Goal: Check status: Check status

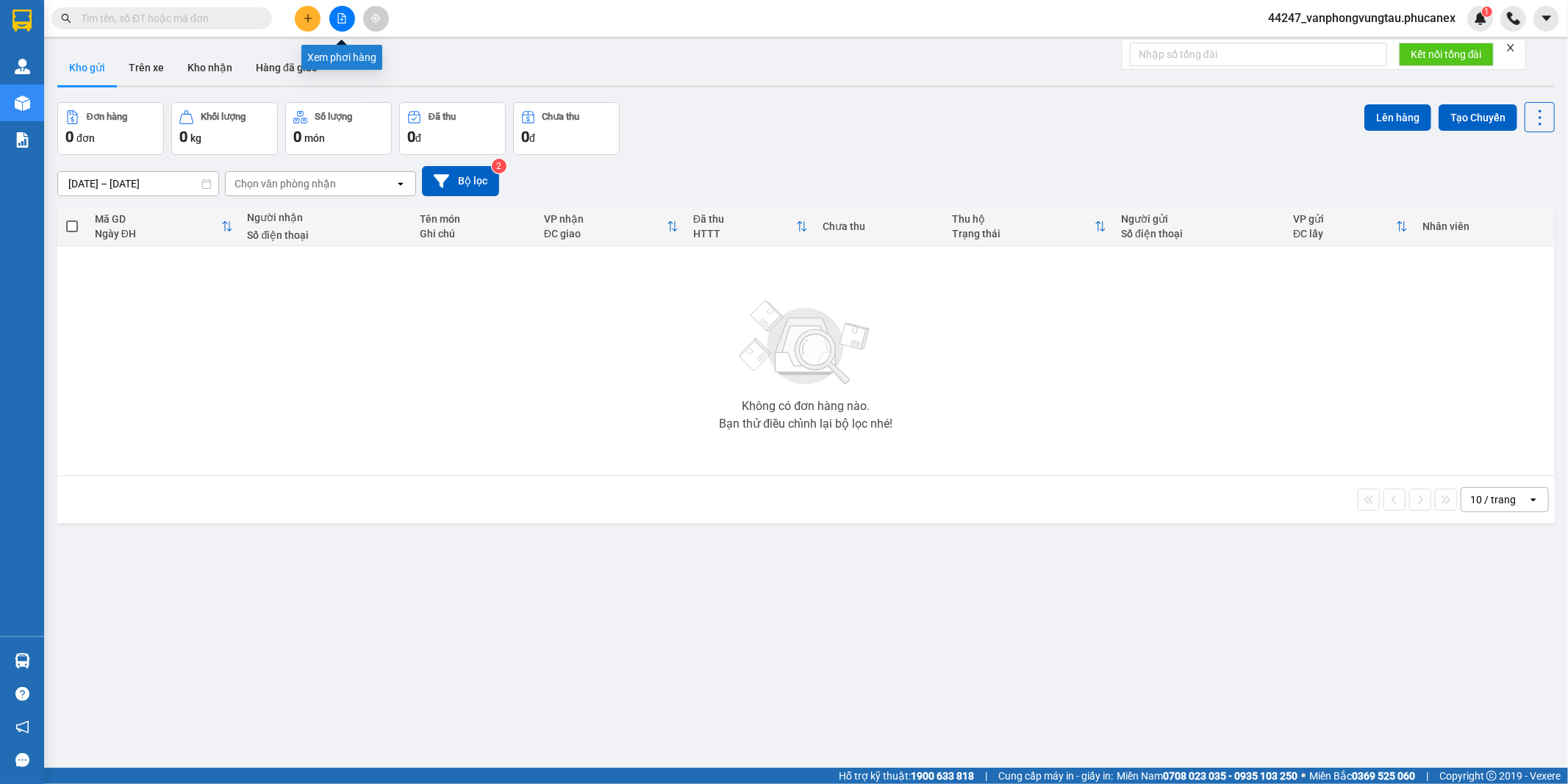
click at [335, 20] on button at bounding box center [342, 18] width 26 height 26
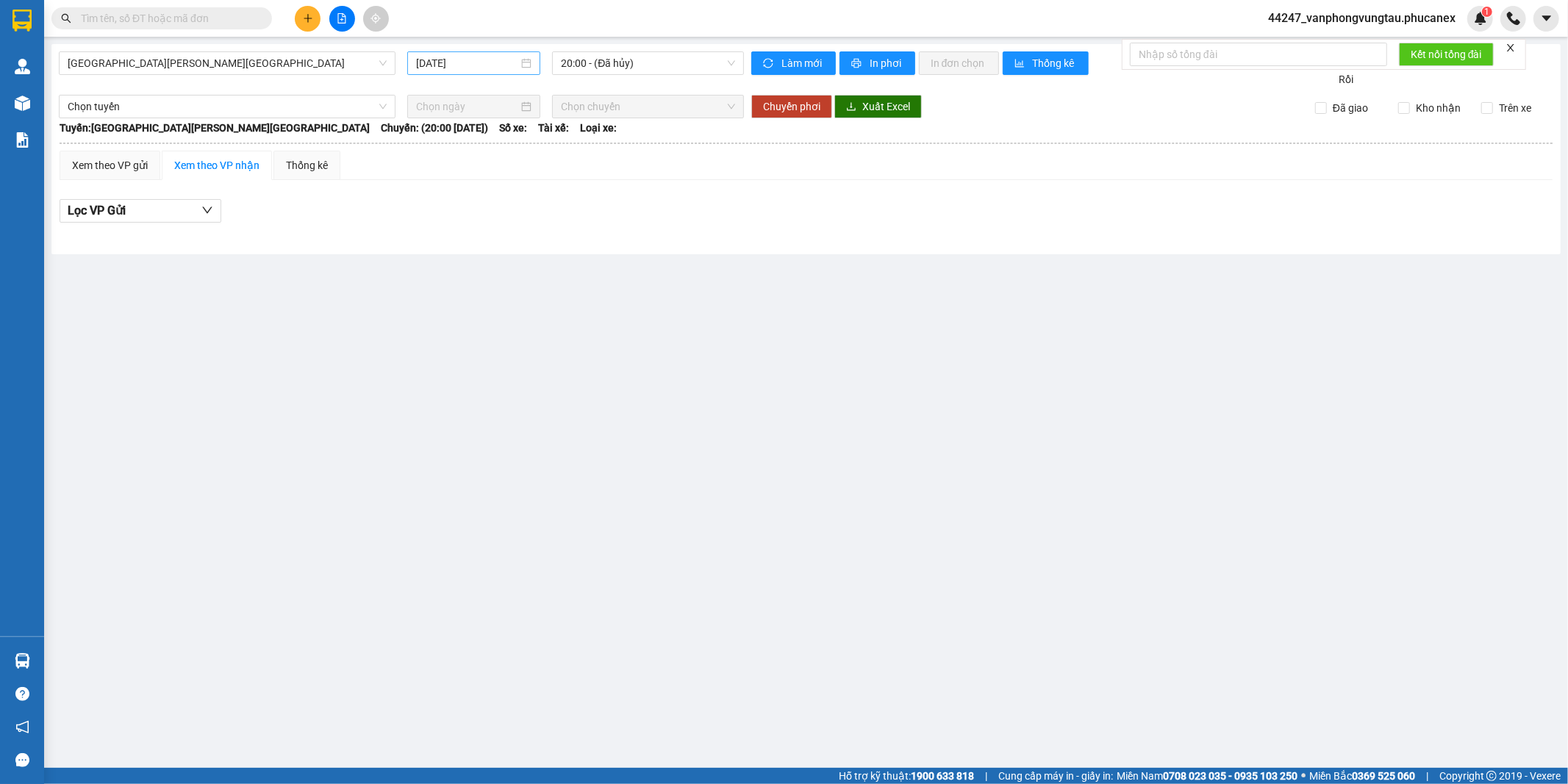
click at [449, 62] on input "[DATE]" at bounding box center [467, 62] width 102 height 16
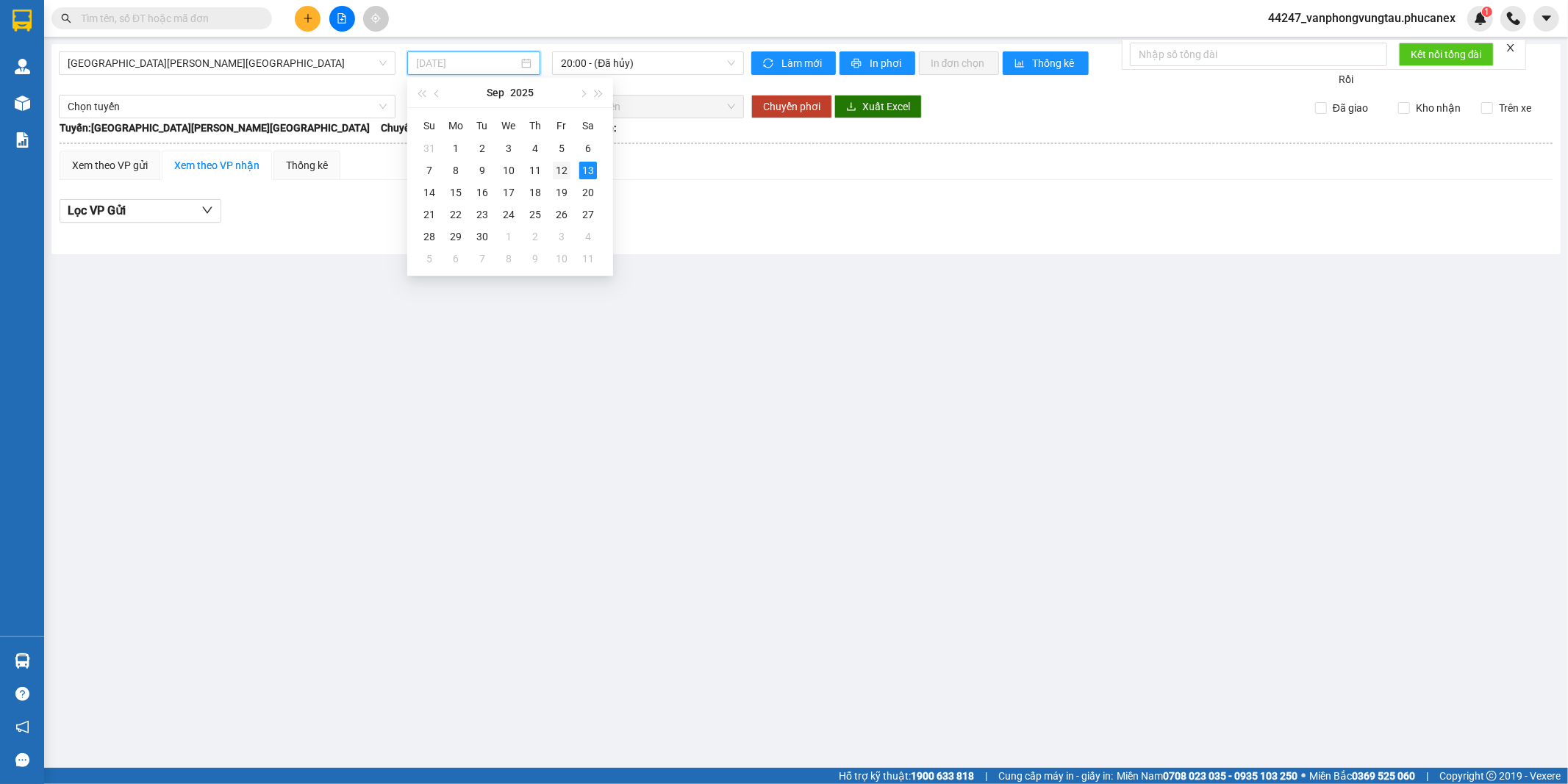
click at [569, 170] on div "12" at bounding box center [561, 170] width 17 height 17
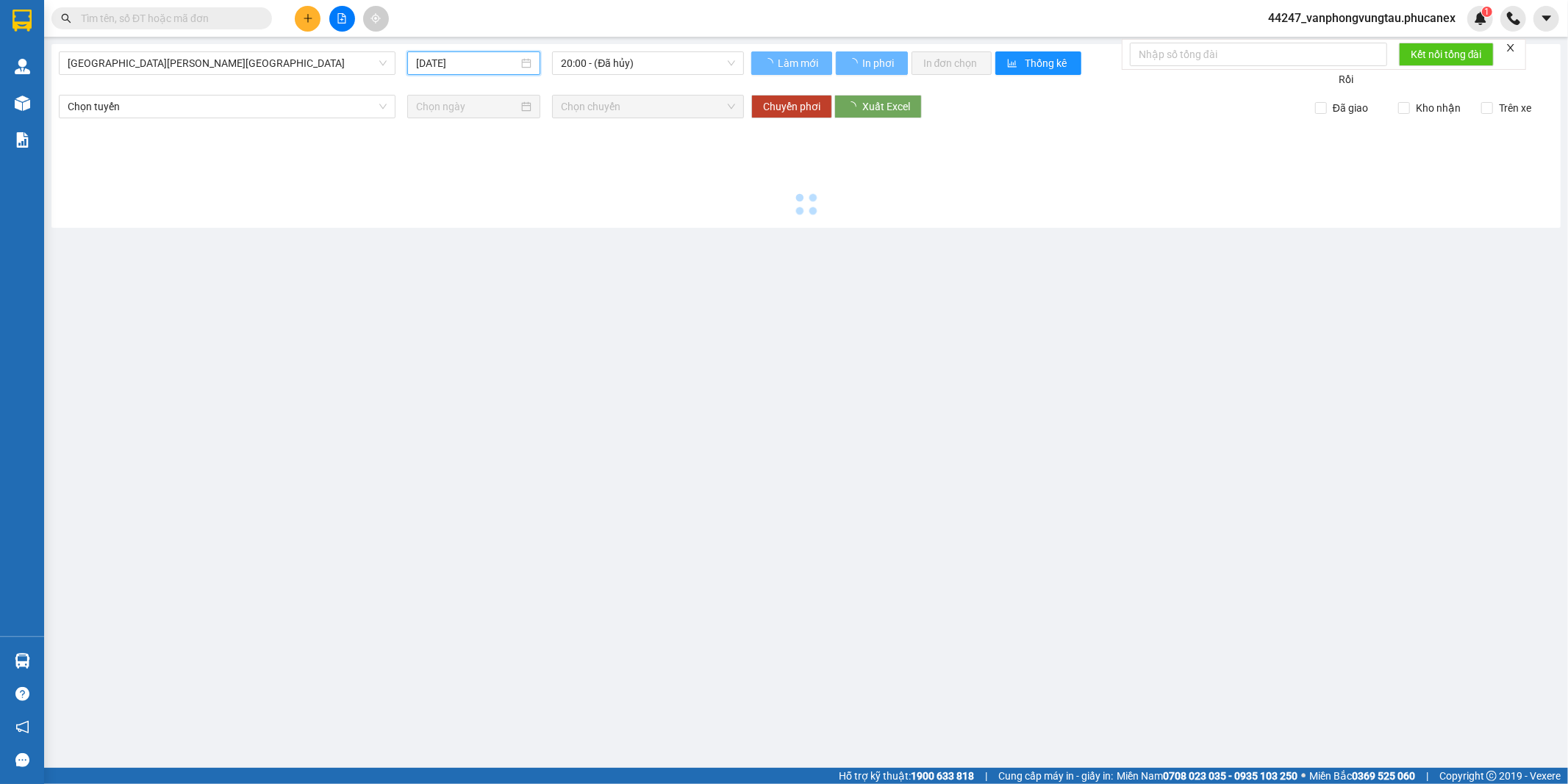
type input "[DATE]"
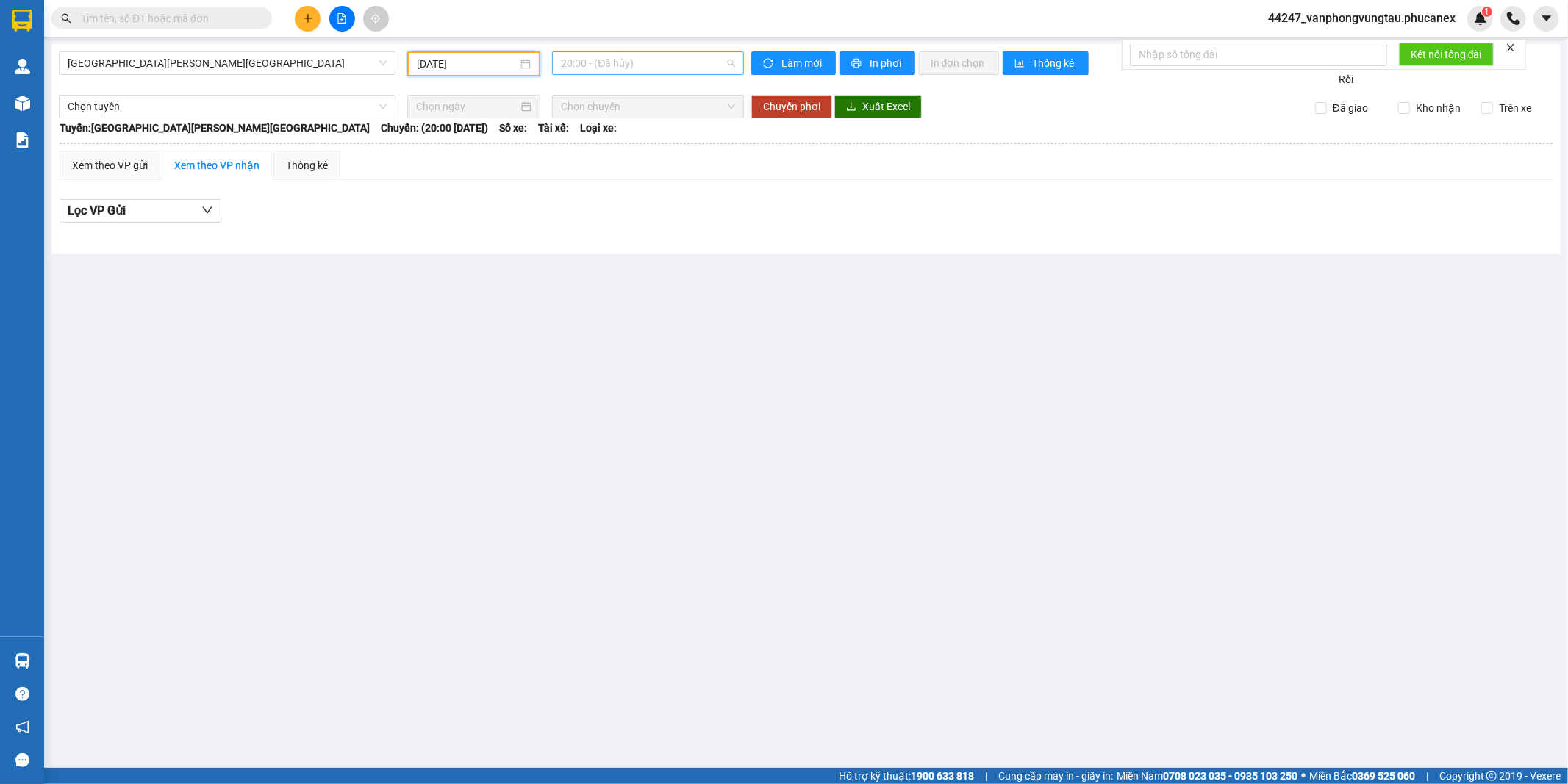
click at [620, 66] on span "20:00 - (Đã hủy)" at bounding box center [648, 63] width 173 height 22
click at [282, 65] on span "[GEOGRAPHIC_DATA][PERSON_NAME][GEOGRAPHIC_DATA]" at bounding box center [226, 63] width 319 height 22
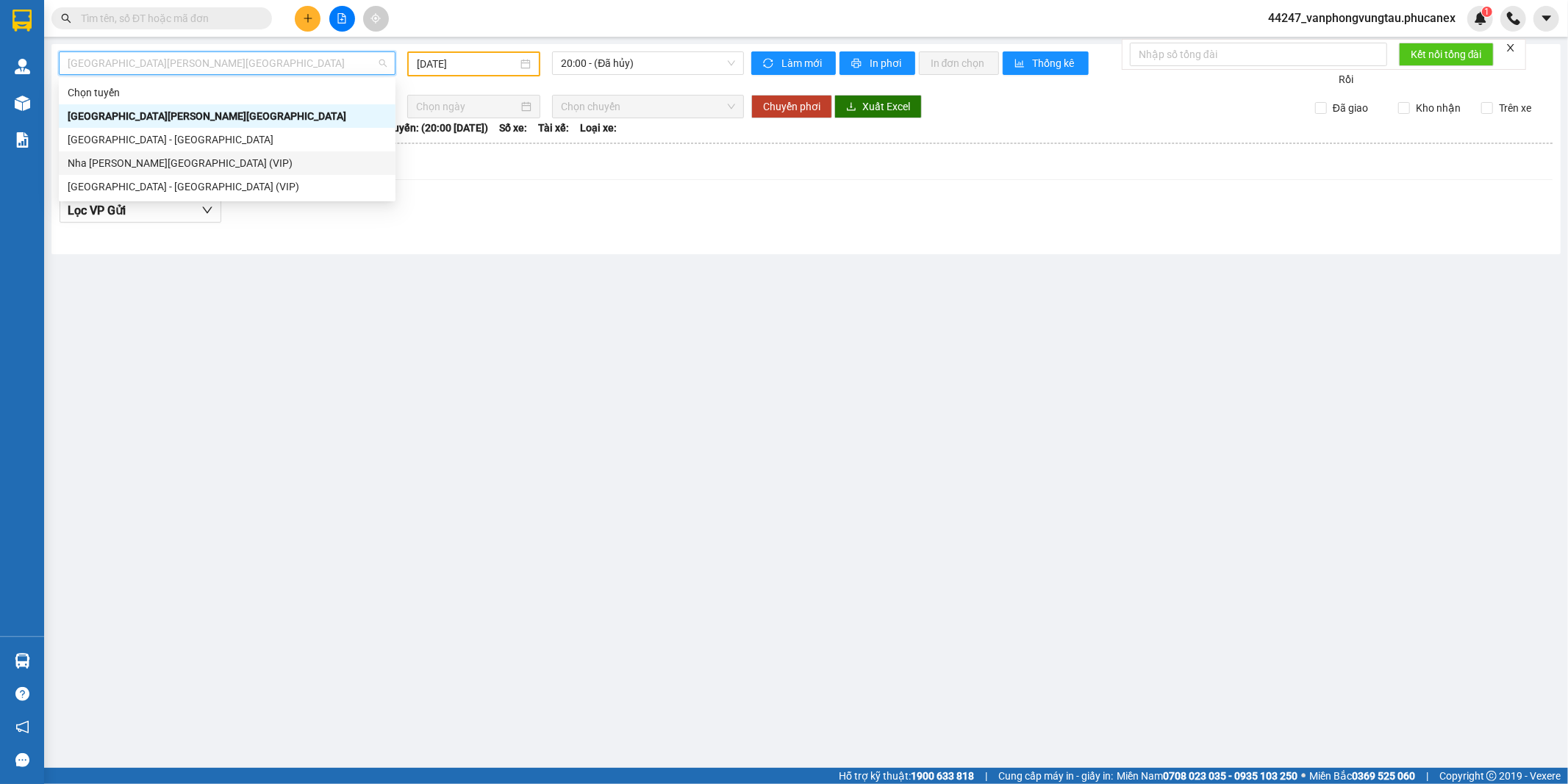
click at [178, 162] on div "Nha [PERSON_NAME][GEOGRAPHIC_DATA] (VIP)" at bounding box center [226, 162] width 319 height 16
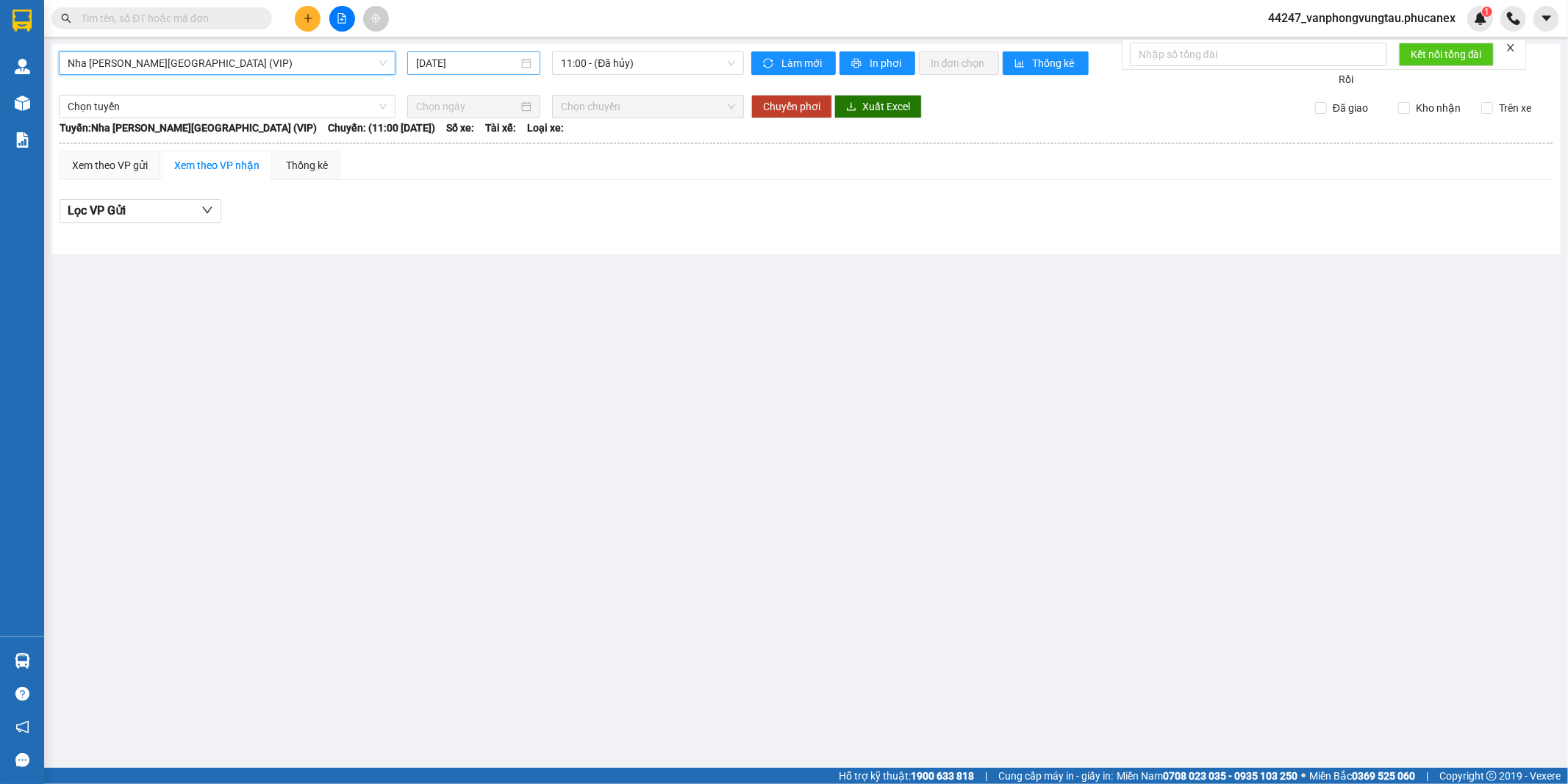
click at [459, 67] on input "[DATE]" at bounding box center [467, 62] width 102 height 16
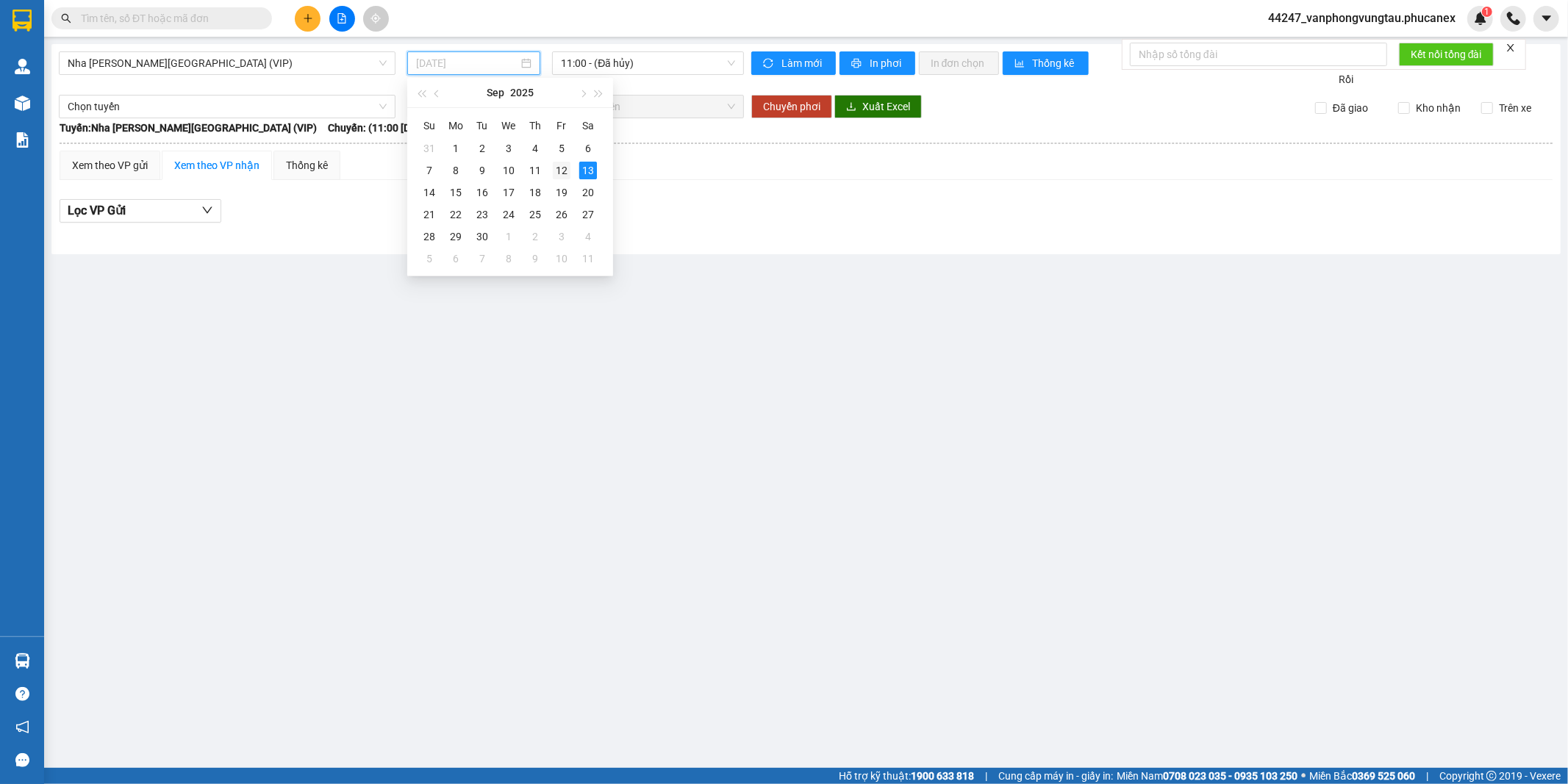
click at [566, 166] on div "12" at bounding box center [561, 170] width 17 height 17
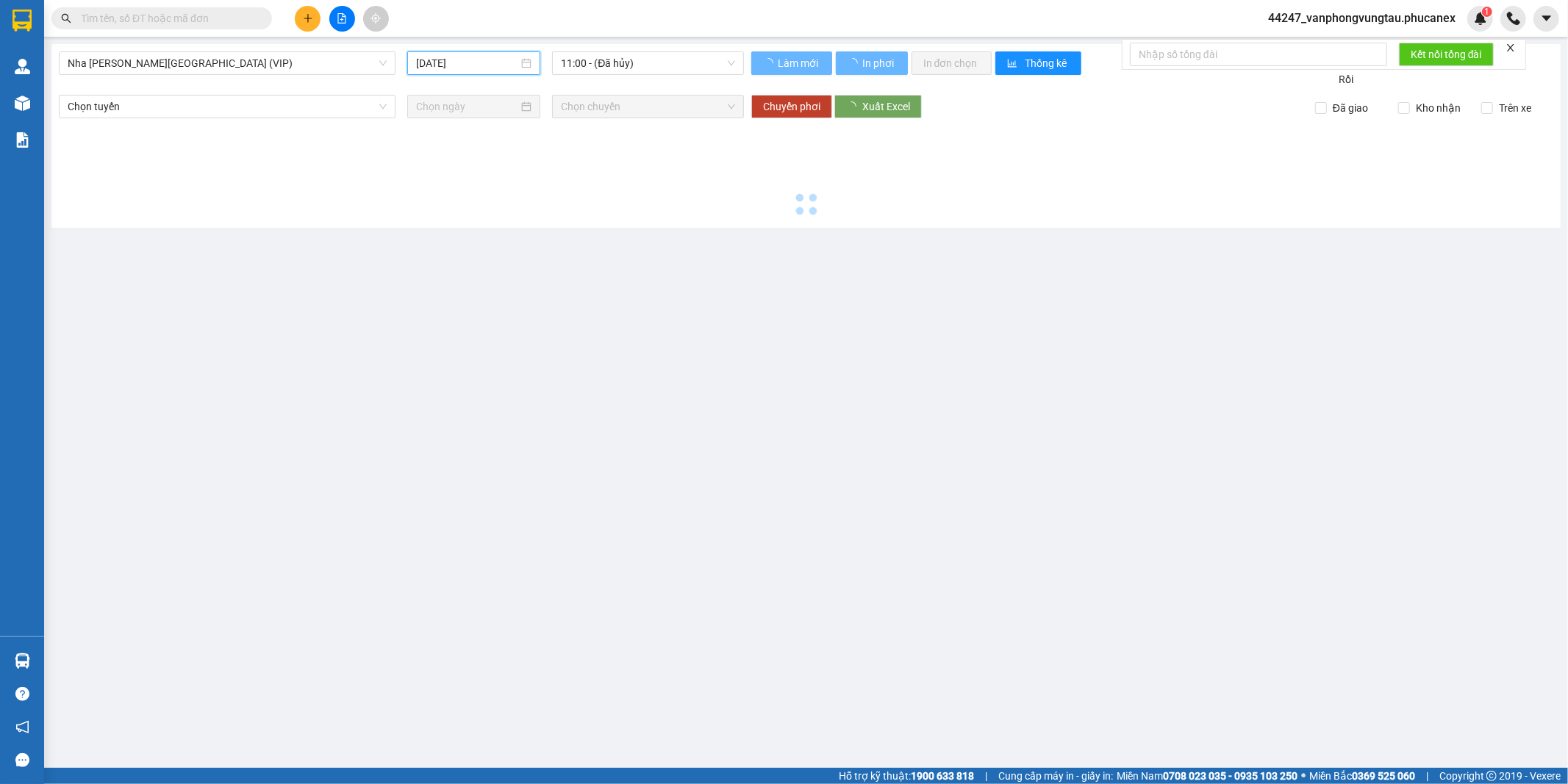
type input "[DATE]"
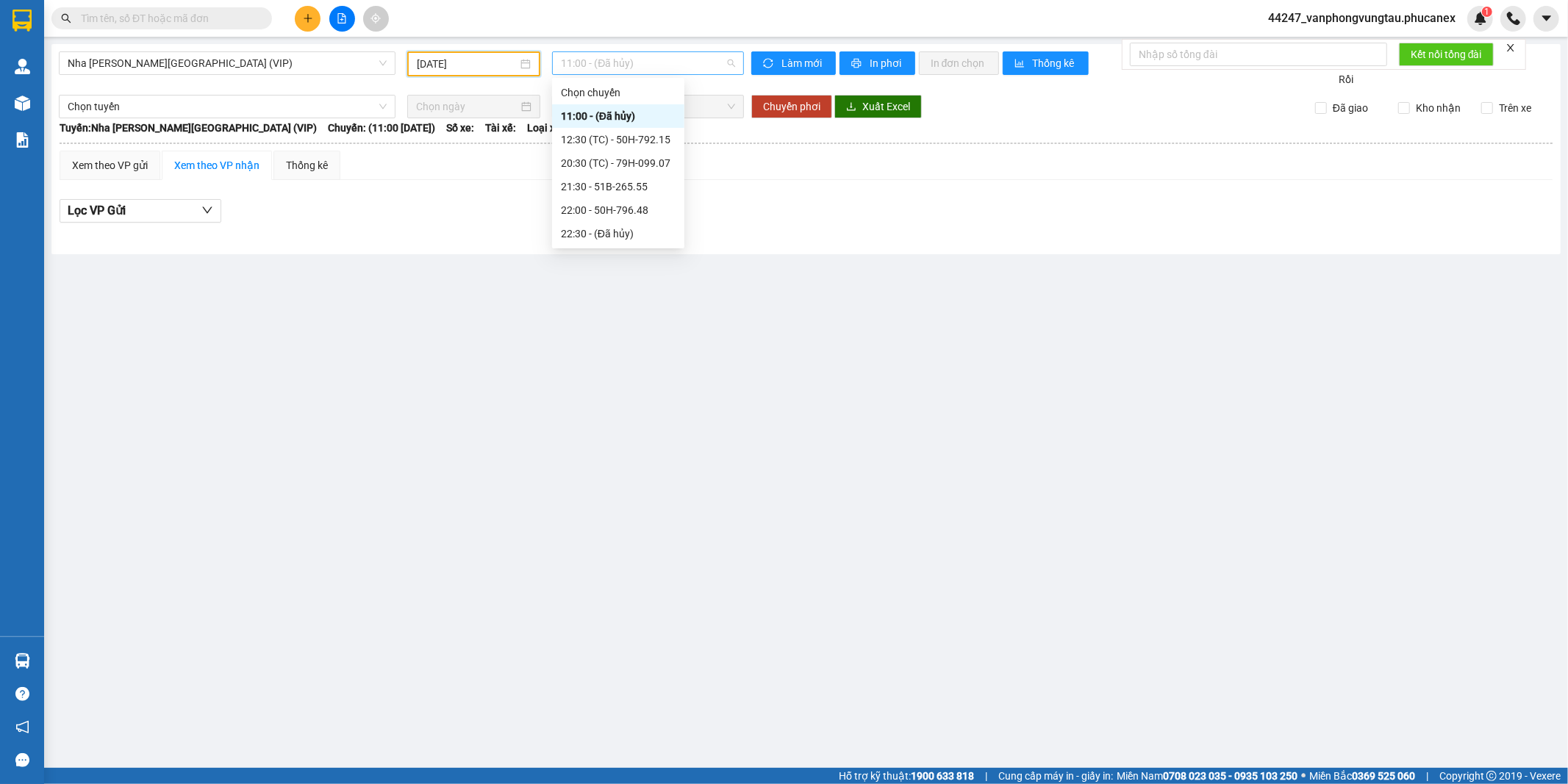
click at [608, 65] on span "11:00 - (Đã hủy)" at bounding box center [648, 63] width 173 height 22
